Goal: Task Accomplishment & Management: Complete application form

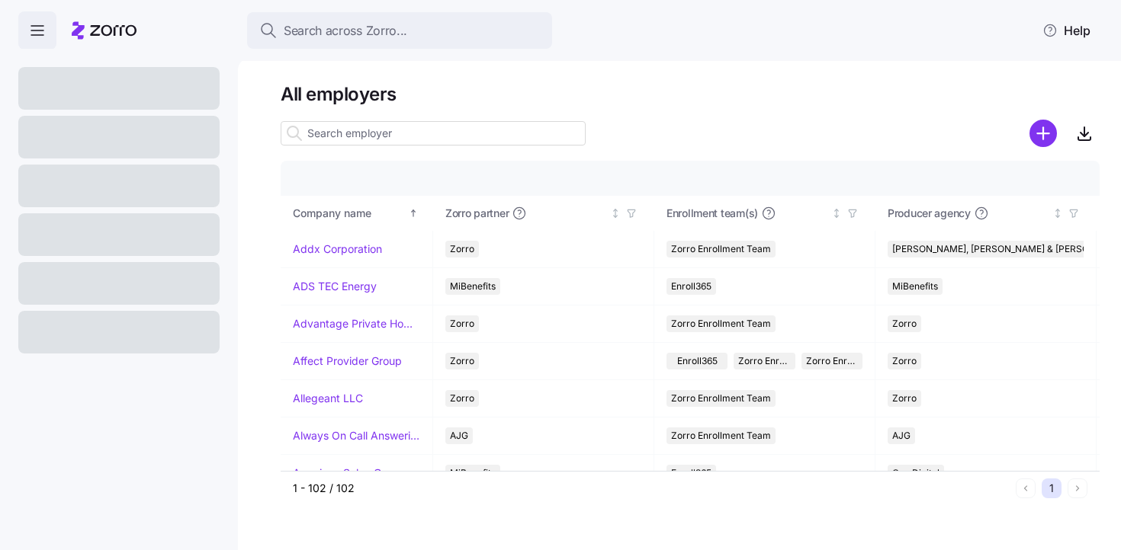
click at [38, 25] on icon "button" at bounding box center [37, 30] width 18 height 18
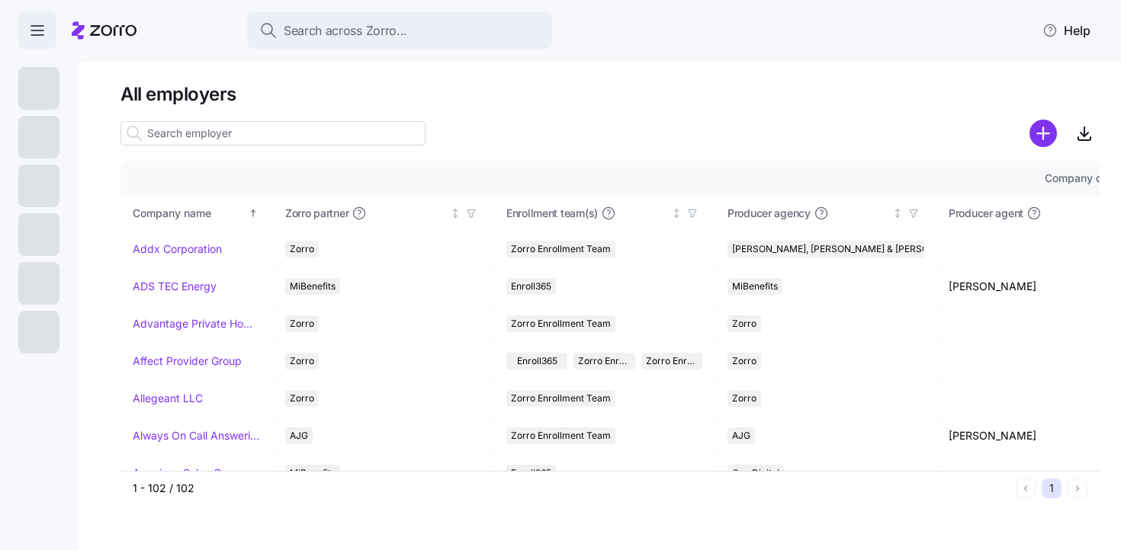
click at [38, 25] on icon "button" at bounding box center [37, 30] width 18 height 18
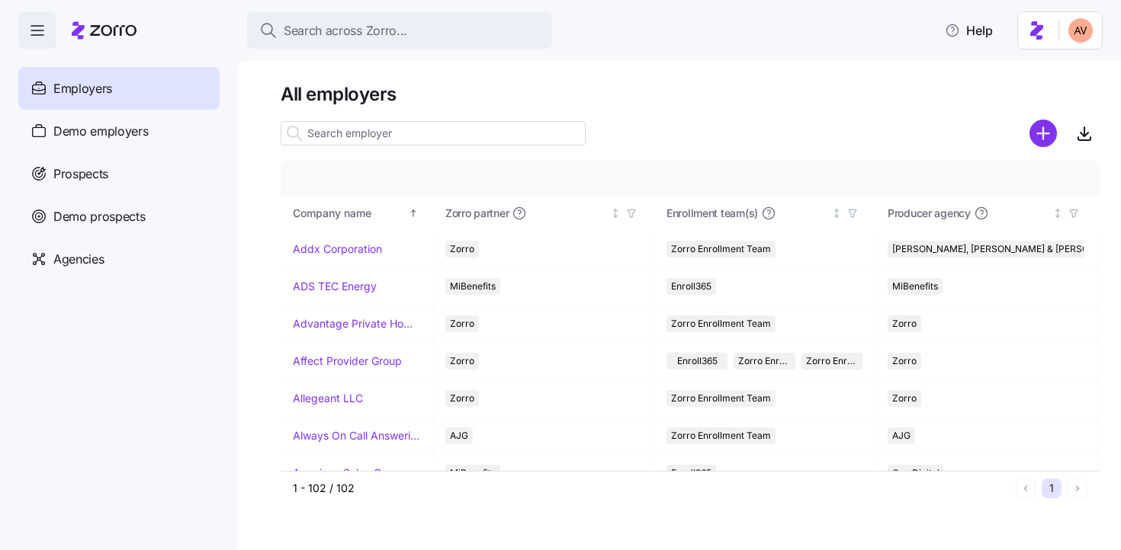
click at [786, 95] on h1 "All employers" at bounding box center [690, 94] width 819 height 24
click at [1043, 133] on icon "add icon" at bounding box center [1042, 133] width 11 height 0
click at [106, 261] on div "Agencies" at bounding box center [118, 259] width 201 height 43
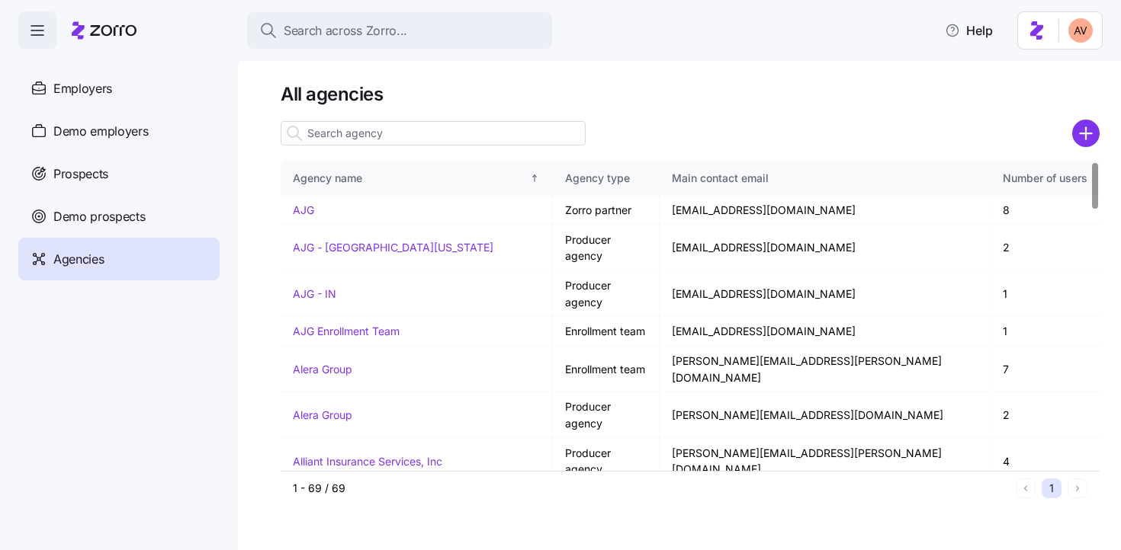
click at [398, 128] on input at bounding box center [433, 133] width 305 height 24
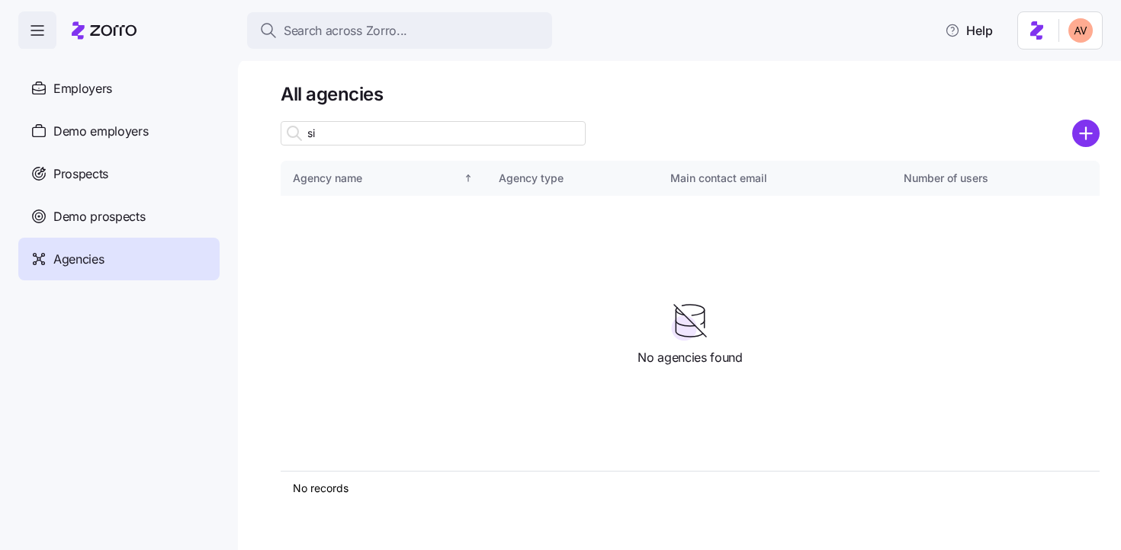
type input "s"
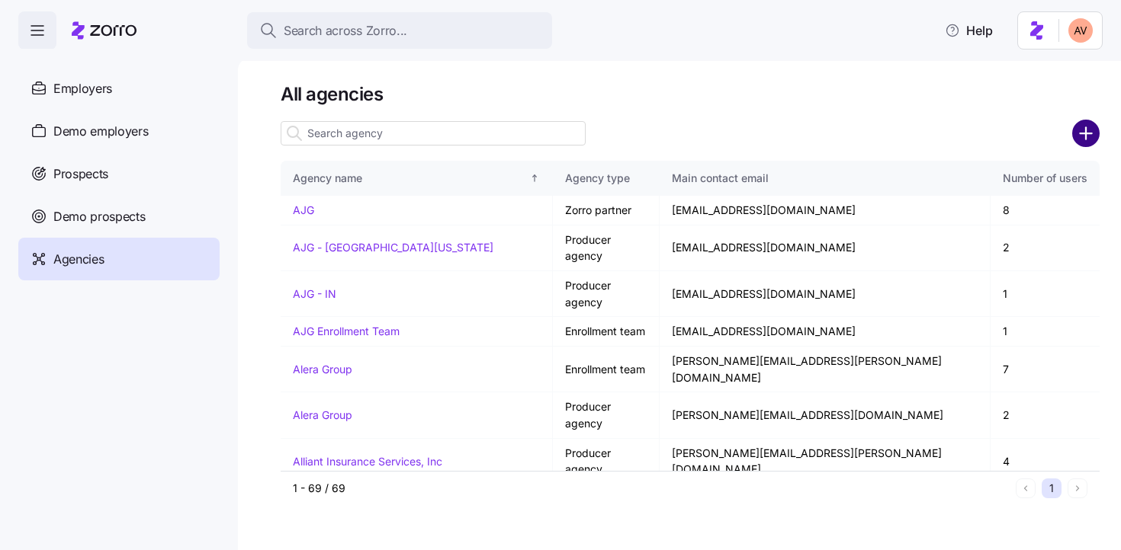
click at [1086, 131] on circle "add icon" at bounding box center [1085, 133] width 25 height 25
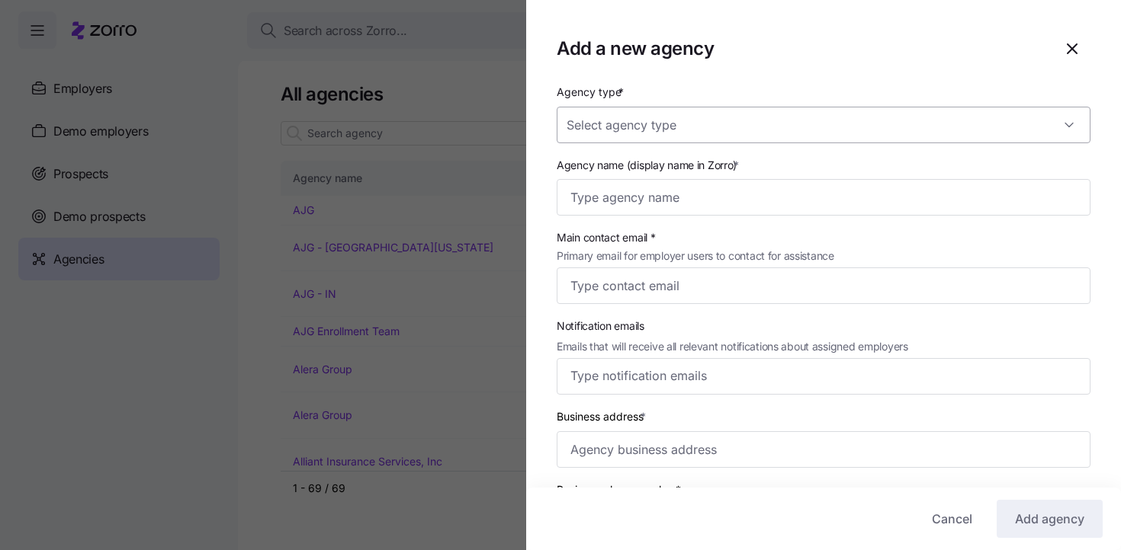
click at [665, 135] on input "Agency type *" at bounding box center [823, 125] width 534 height 37
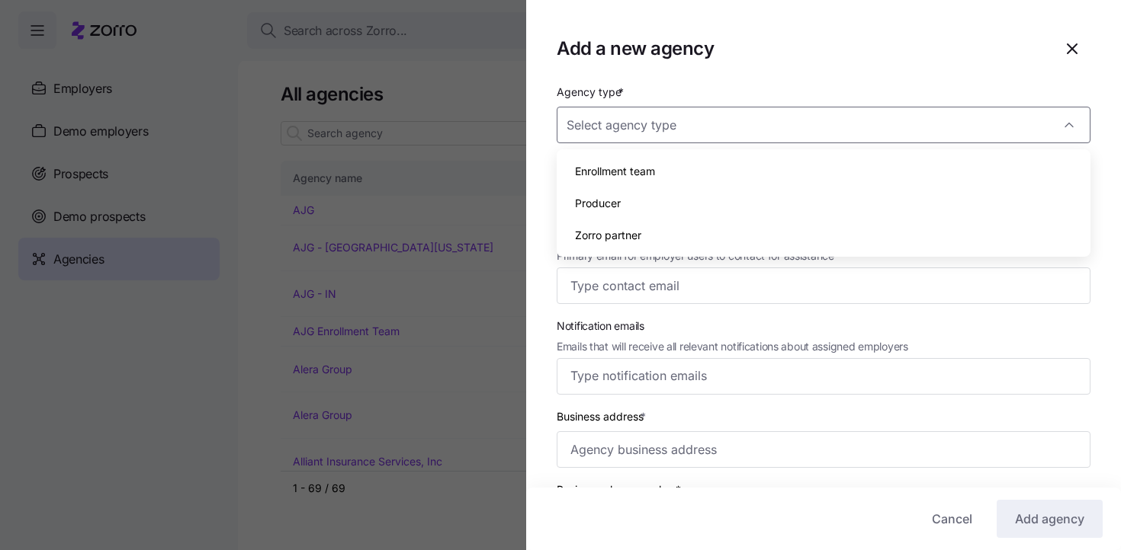
click at [659, 197] on div "Producer" at bounding box center [823, 204] width 521 height 32
type input "Producer"
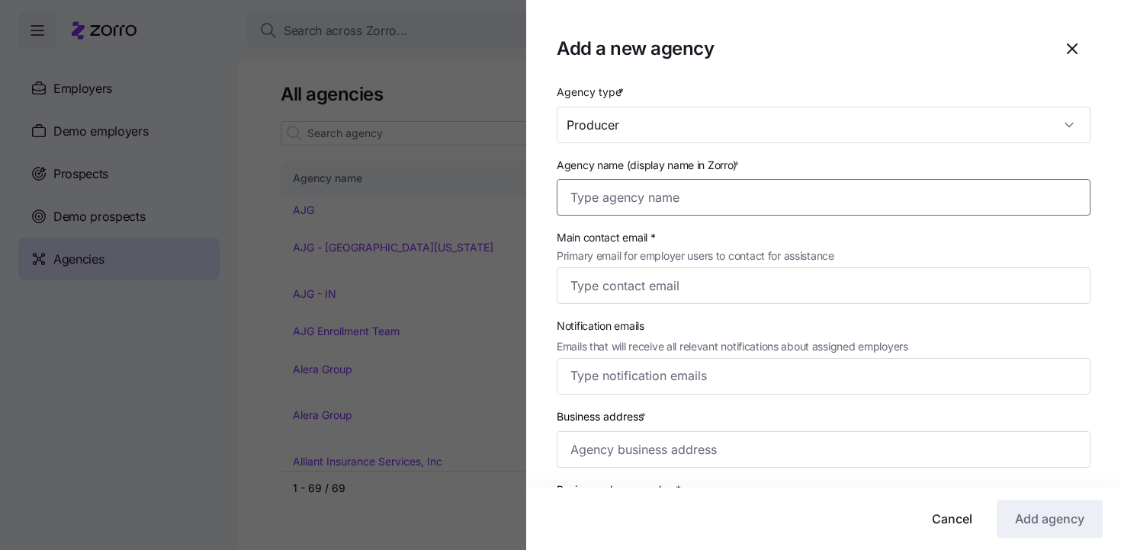
click at [638, 203] on input "Agency name (display name in Zorro) *" at bounding box center [823, 197] width 534 height 37
paste input "[PERSON_NAME] Financial Services, Inc."
type input "[PERSON_NAME] Financial Services, Inc."
click at [646, 295] on input "Main contact email * Primary email for employer users to contact for assistance" at bounding box center [823, 286] width 534 height 37
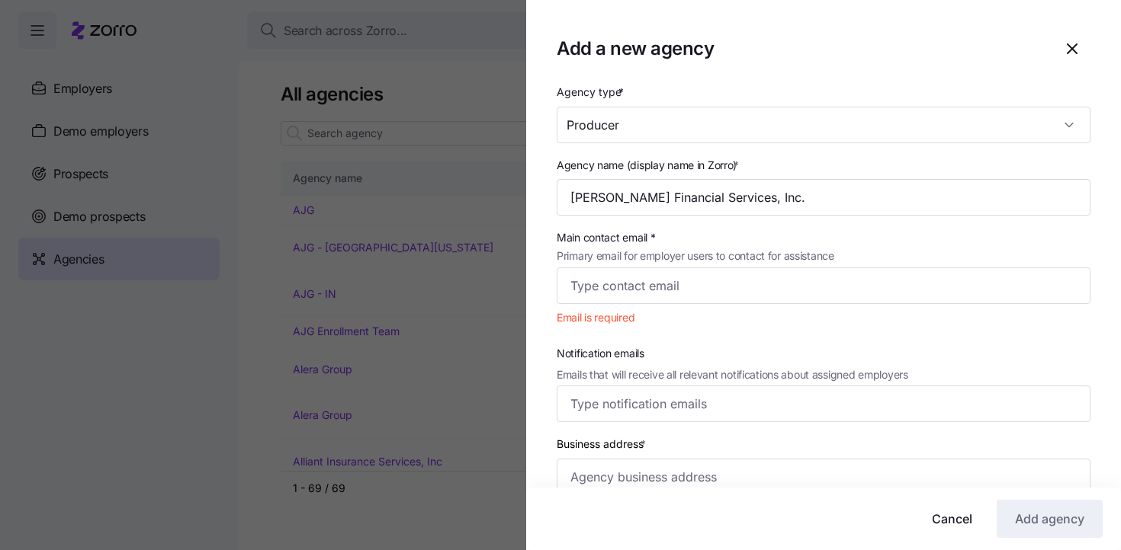
click at [1071, 46] on icon "button" at bounding box center [1072, 49] width 18 height 18
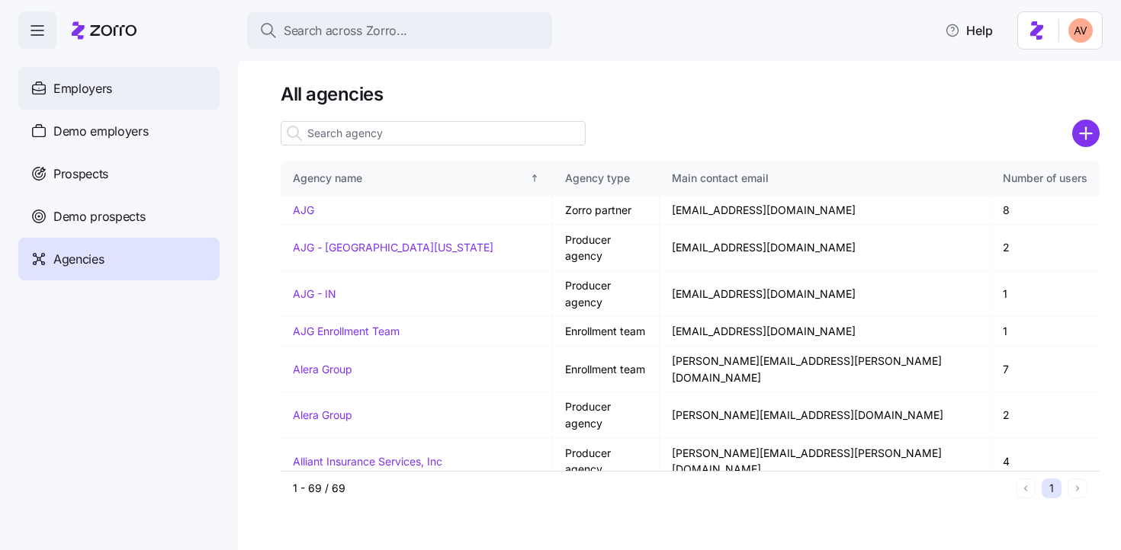
click at [101, 89] on span "Employers" at bounding box center [82, 88] width 59 height 19
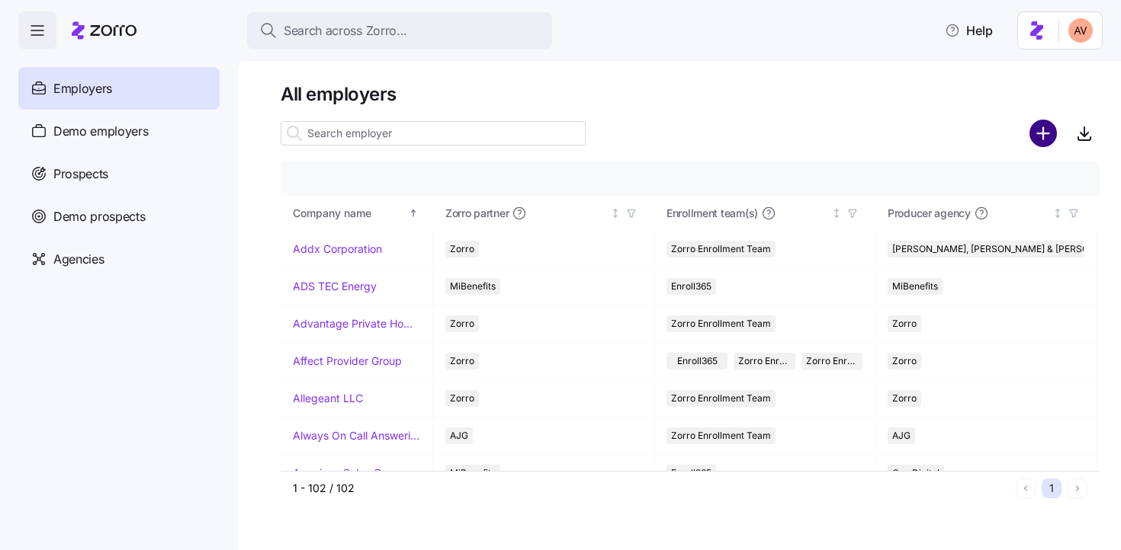
click at [1041, 130] on circle "add icon" at bounding box center [1043, 133] width 25 height 25
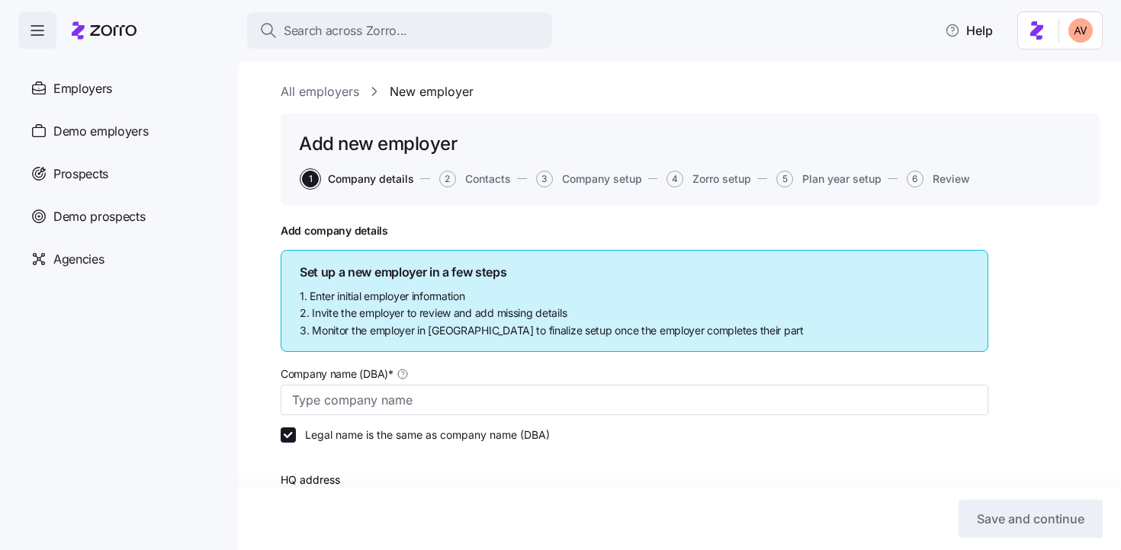
click at [562, 177] on span "Company setup" at bounding box center [602, 179] width 80 height 11
click at [286, 95] on link "All employers" at bounding box center [320, 91] width 79 height 19
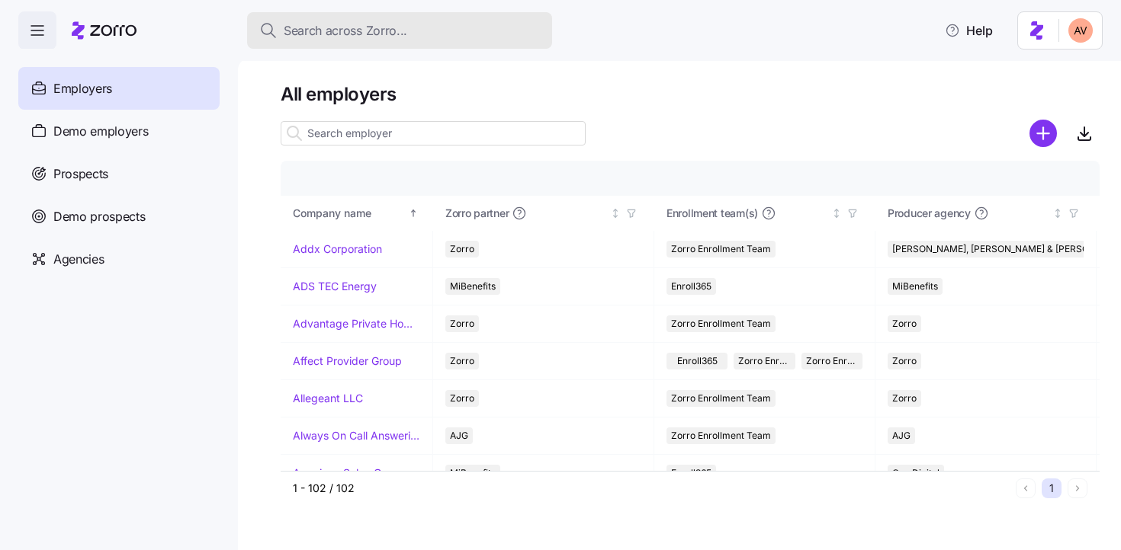
click at [336, 31] on span "Search across Zorro..." at bounding box center [345, 30] width 123 height 19
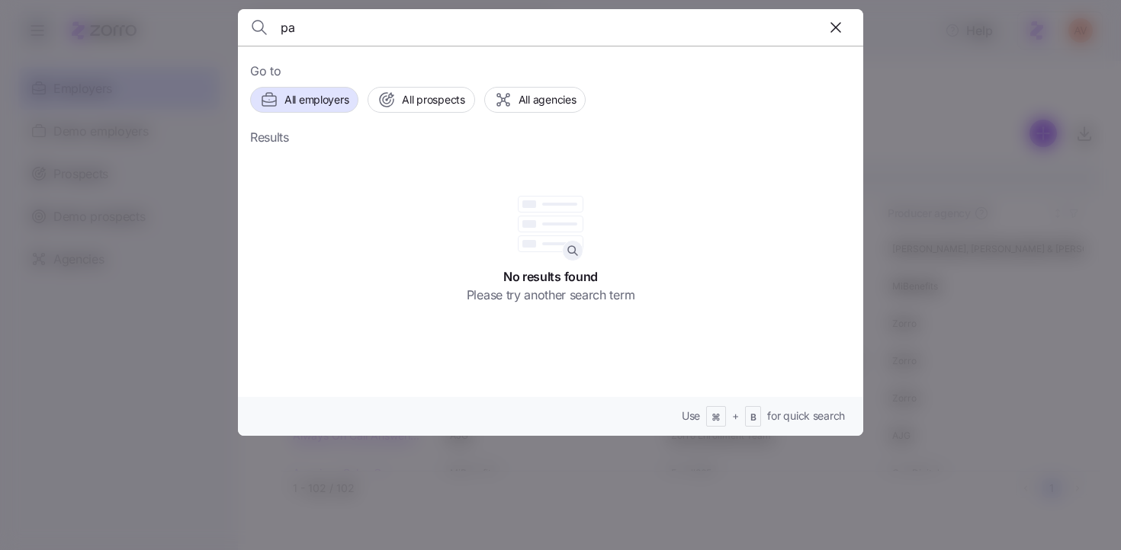
type input "p"
click at [897, 82] on div at bounding box center [560, 275] width 1121 height 550
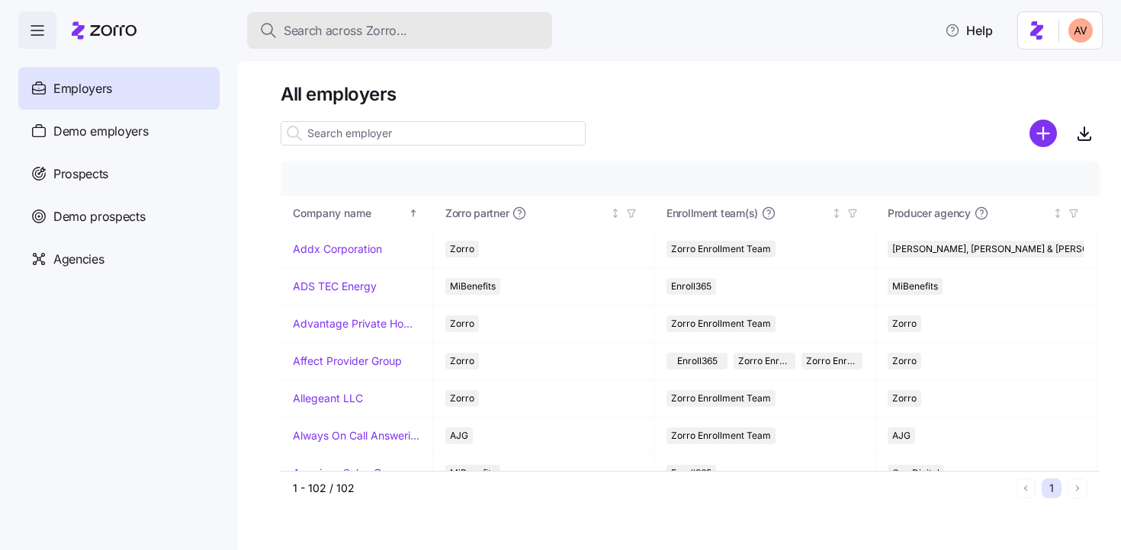
click at [334, 32] on span "Search across Zorro..." at bounding box center [345, 30] width 123 height 19
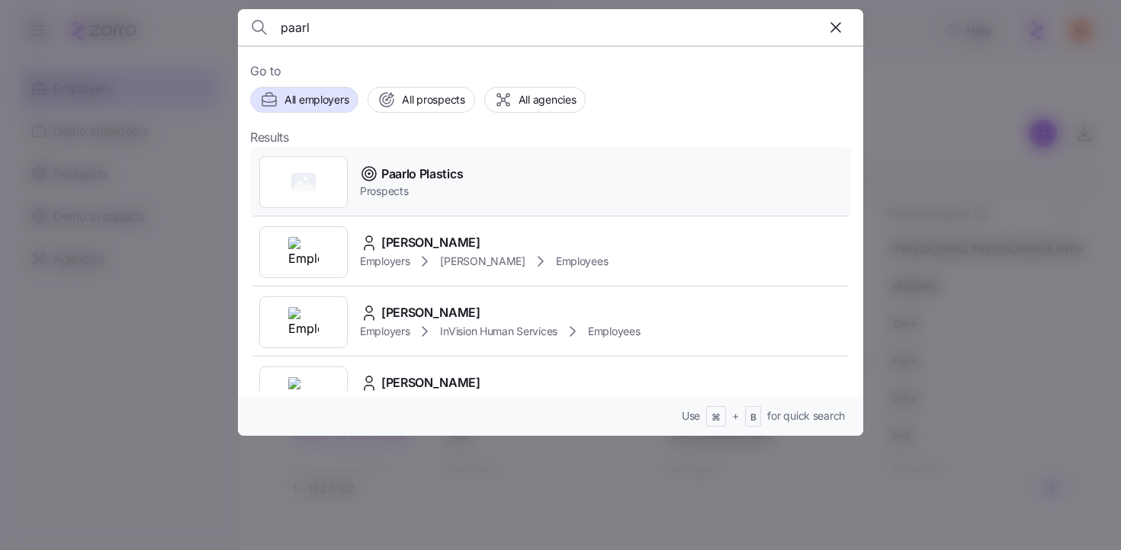
type input "paarl"
click at [487, 205] on div "Paarlo Plastics Prospects" at bounding box center [550, 182] width 601 height 70
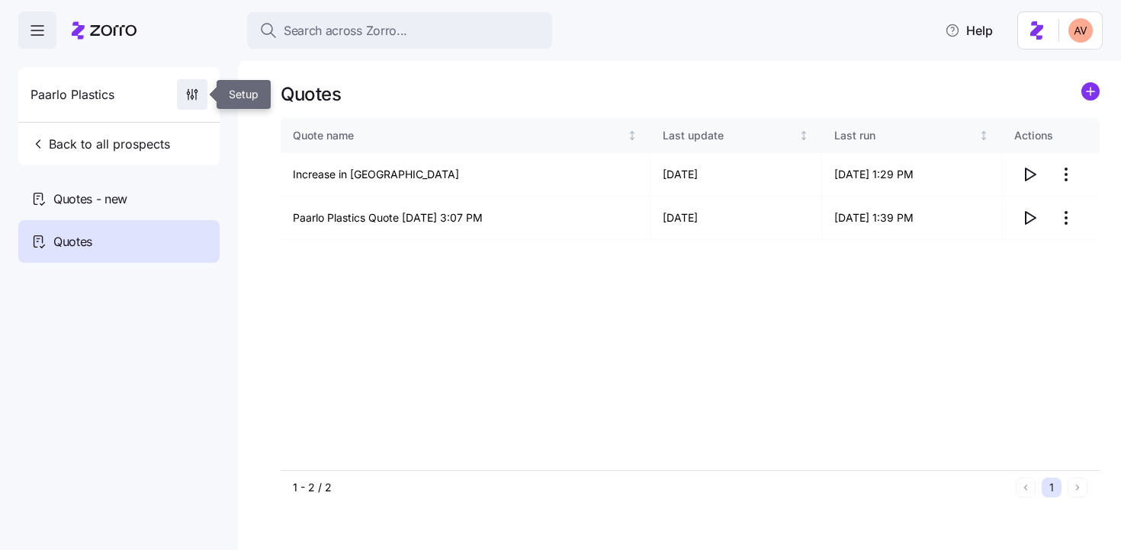
click at [198, 96] on icon "button" at bounding box center [191, 94] width 15 height 15
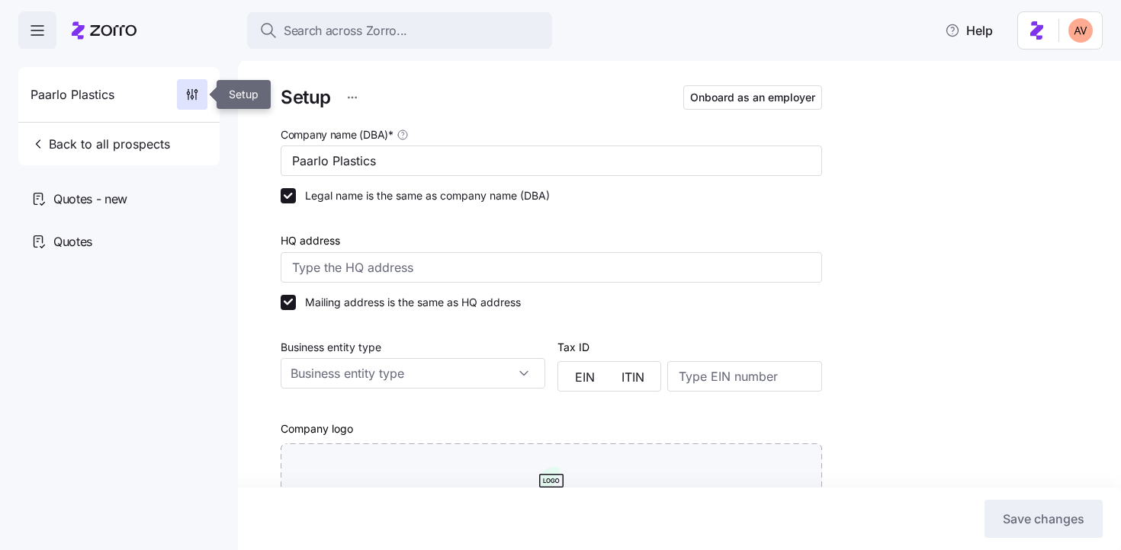
type input "Zorro"
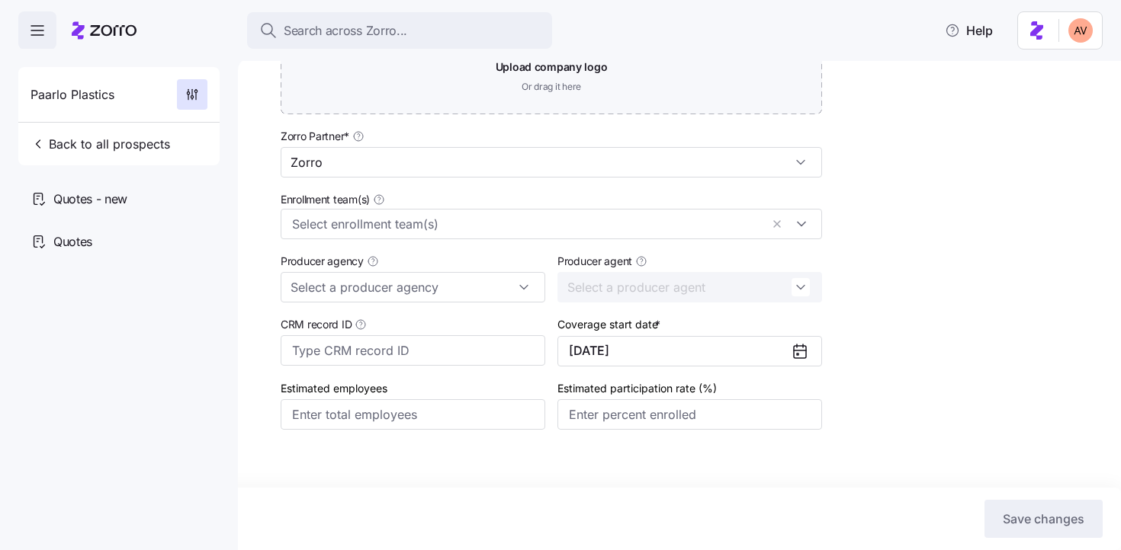
scroll to position [443, 0]
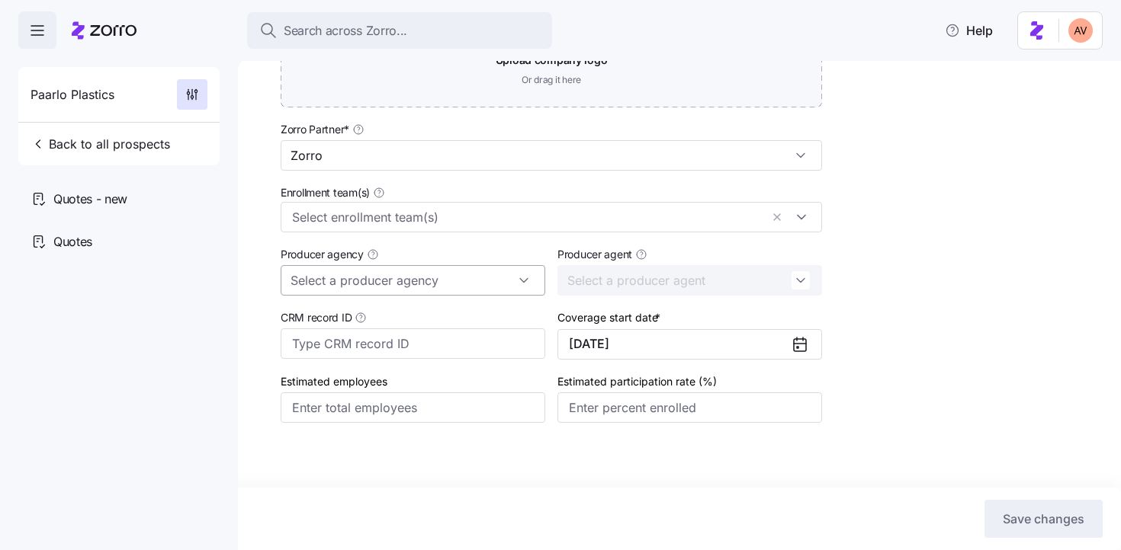
click at [529, 281] on div at bounding box center [413, 280] width 265 height 30
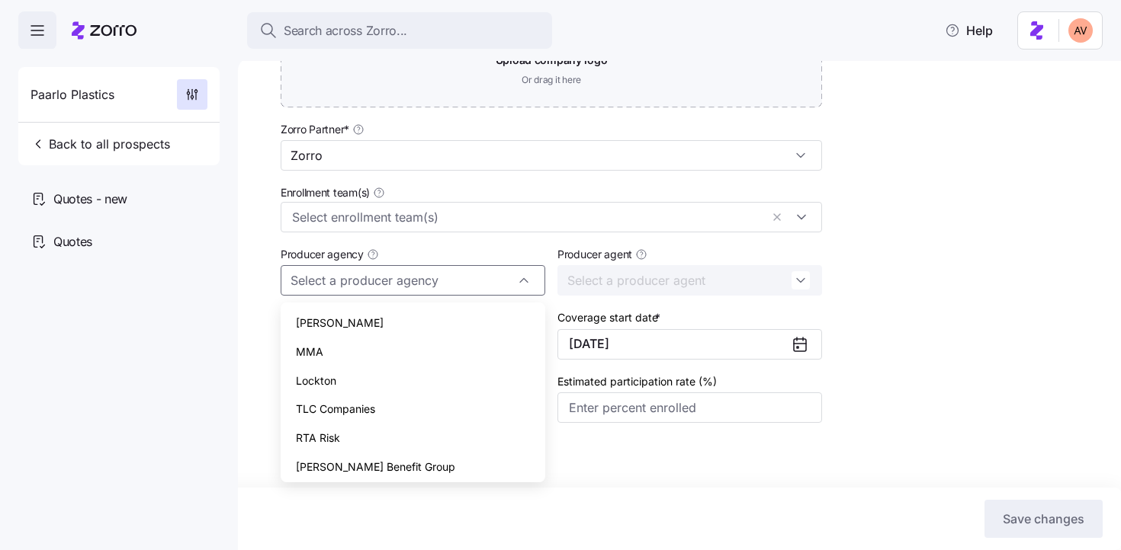
click at [860, 300] on div "Setup Onboard as an employer Company name (DBA) * Paarlo Plastics Legal name is…" at bounding box center [690, 67] width 819 height 857
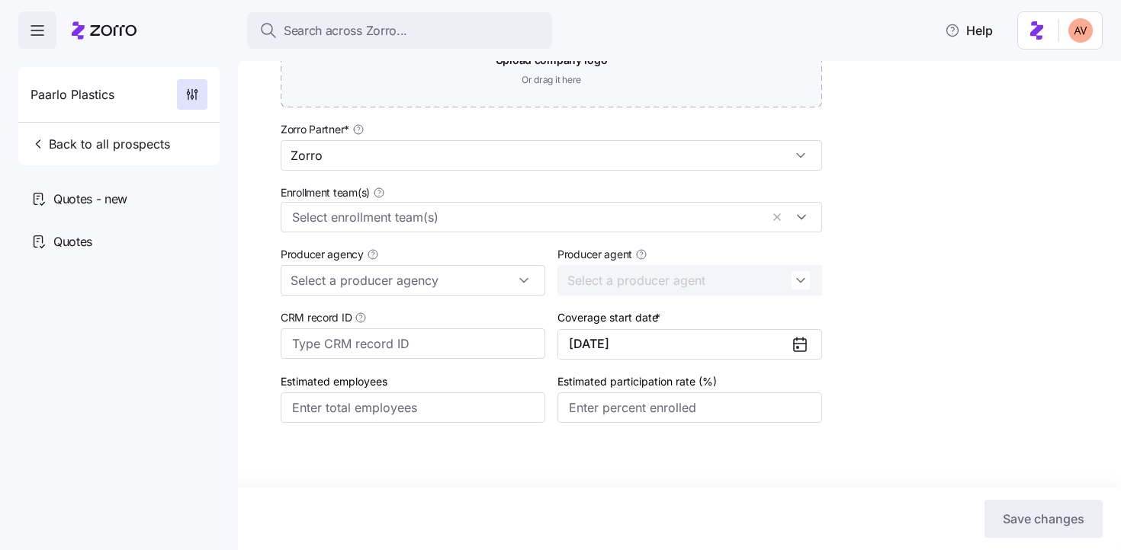
scroll to position [470, 0]
